Goal: Task Accomplishment & Management: Manage account settings

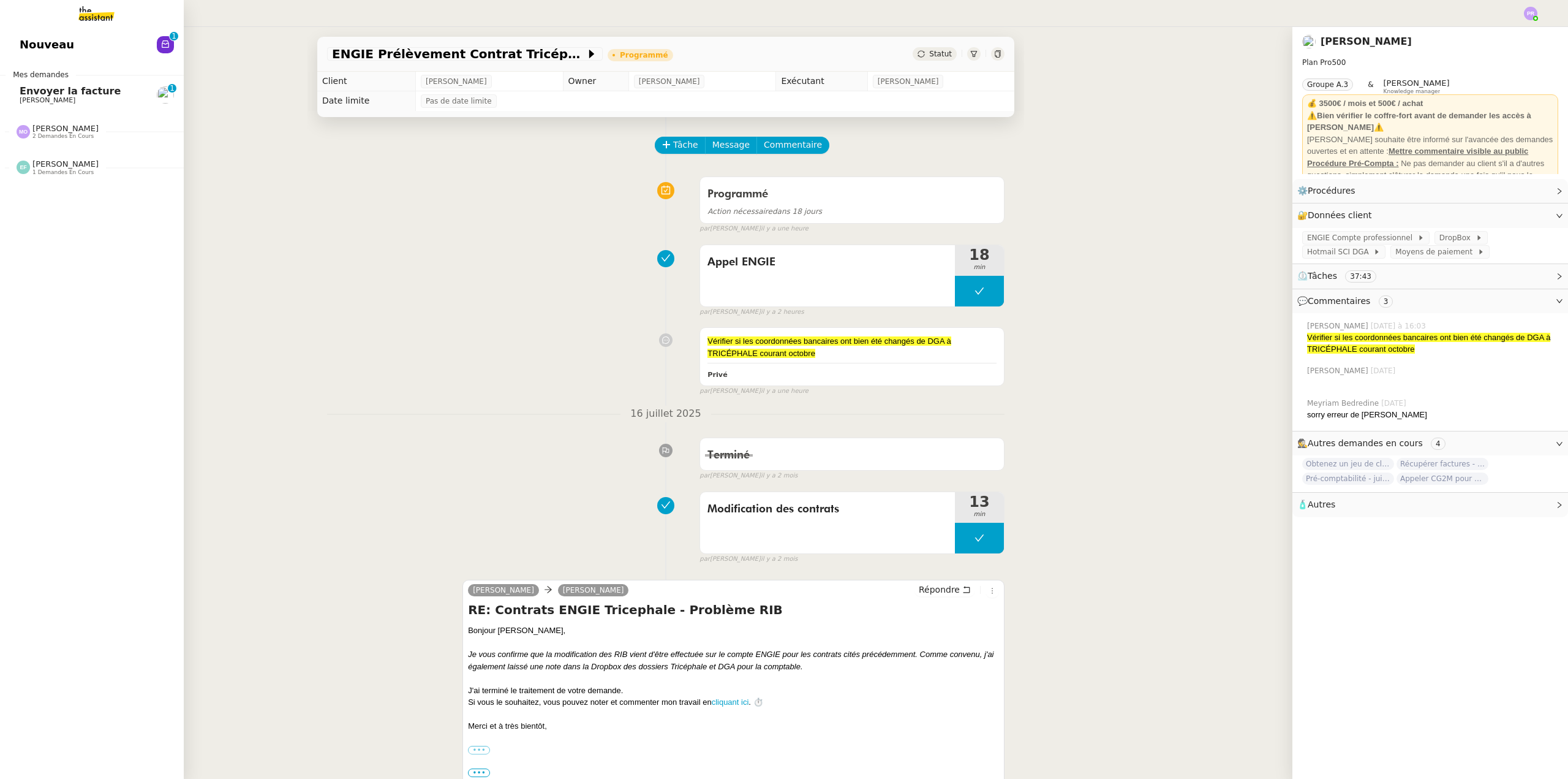
click at [75, 89] on span "Envoyer la facture" at bounding box center [70, 91] width 101 height 12
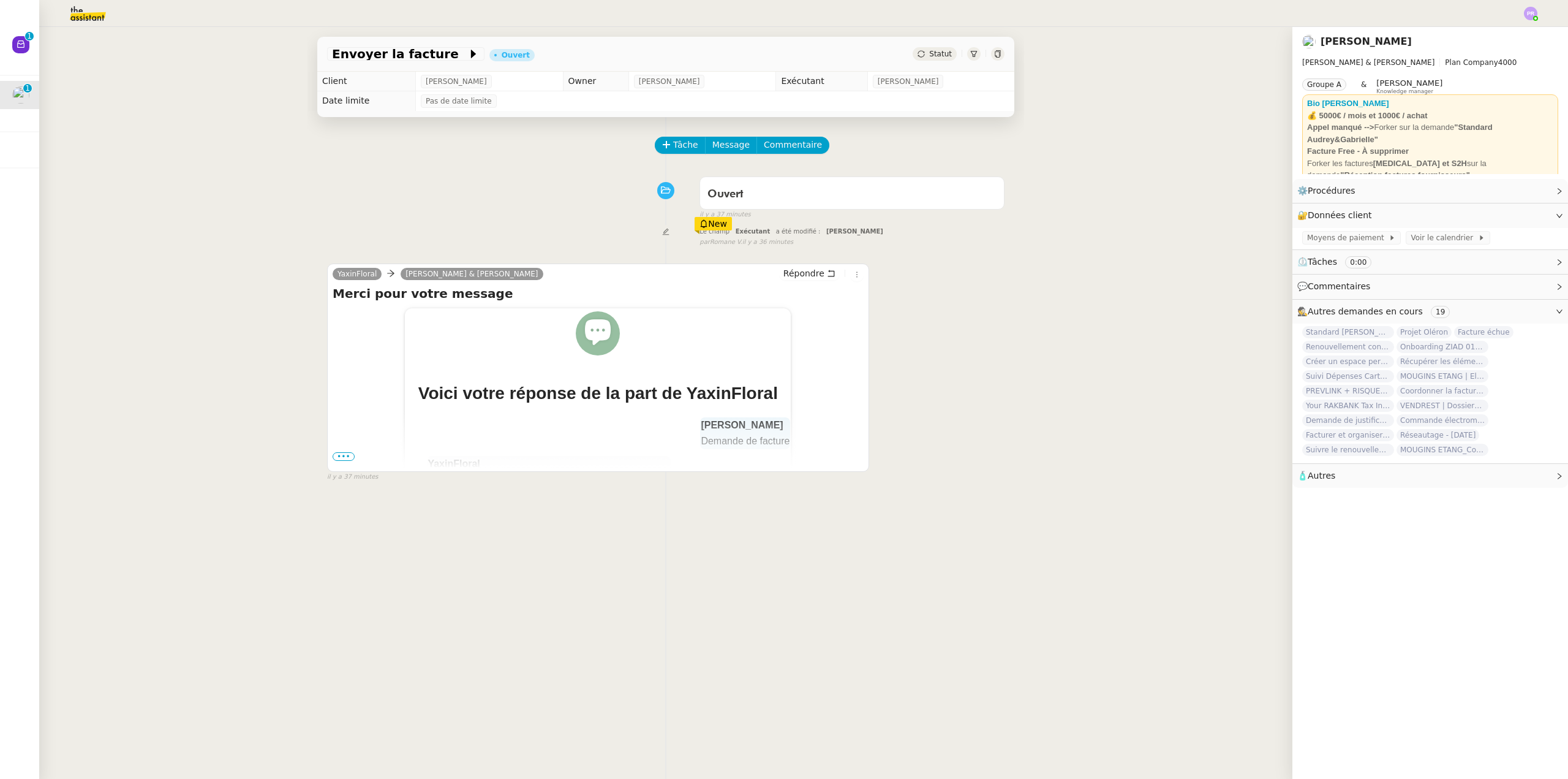
click at [337, 456] on span "•••" at bounding box center [344, 457] width 22 height 9
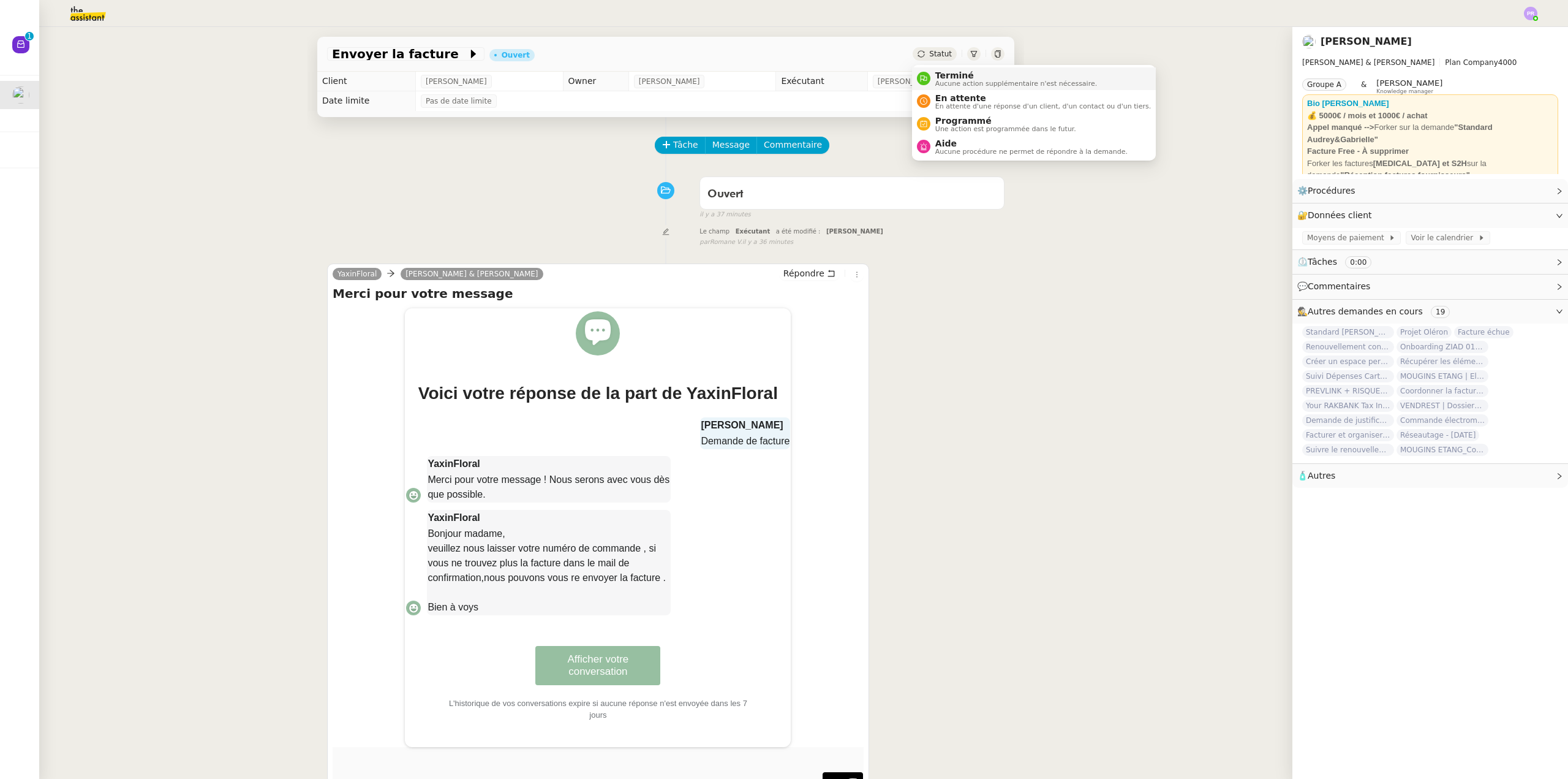
click at [967, 80] on span "Aucune action supplémentaire n'est nécessaire." at bounding box center [1016, 83] width 162 height 7
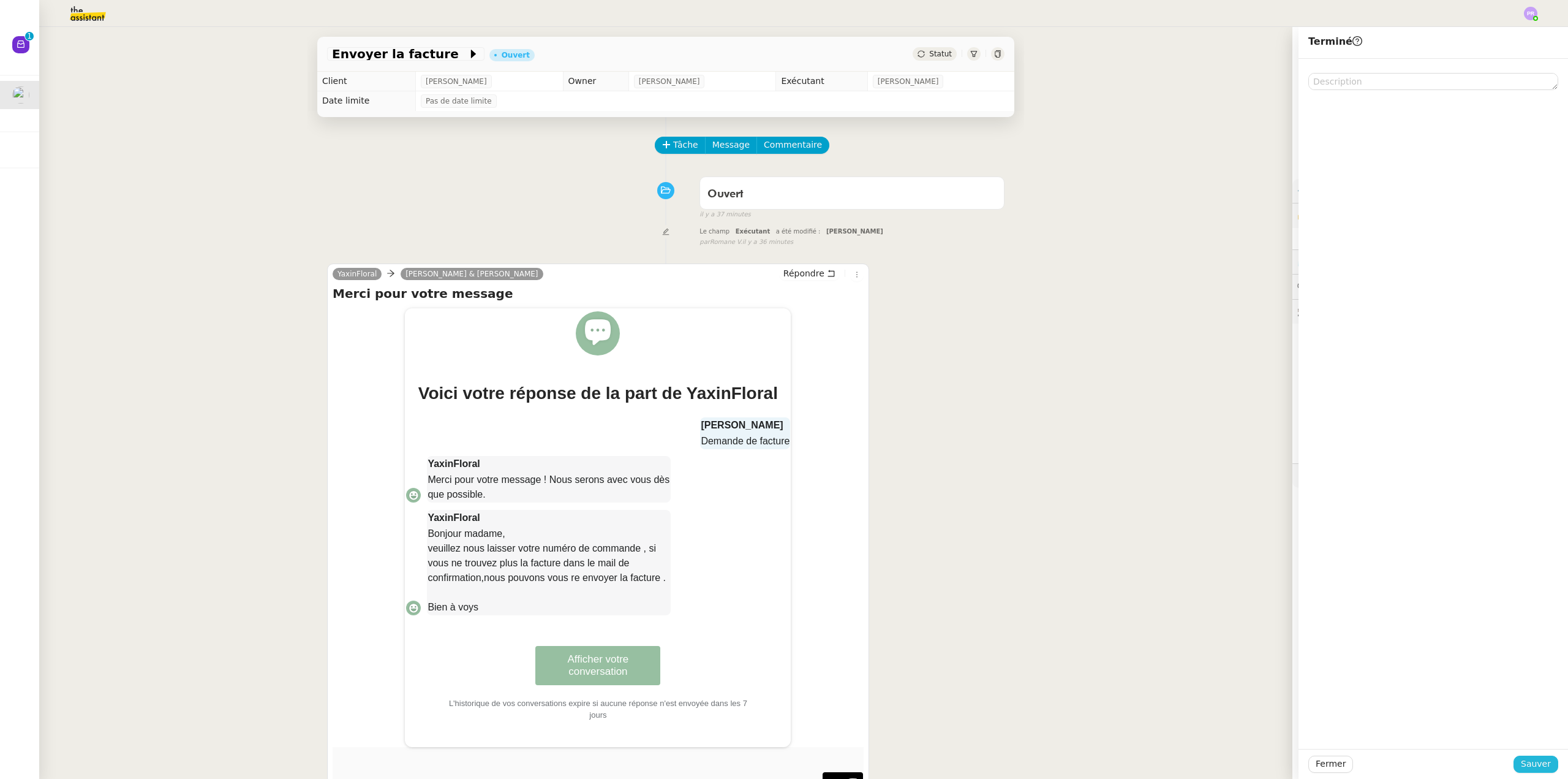
click at [1527, 763] on span "Sauver" at bounding box center [1536, 763] width 30 height 14
